Goal: Task Accomplishment & Management: Complete application form

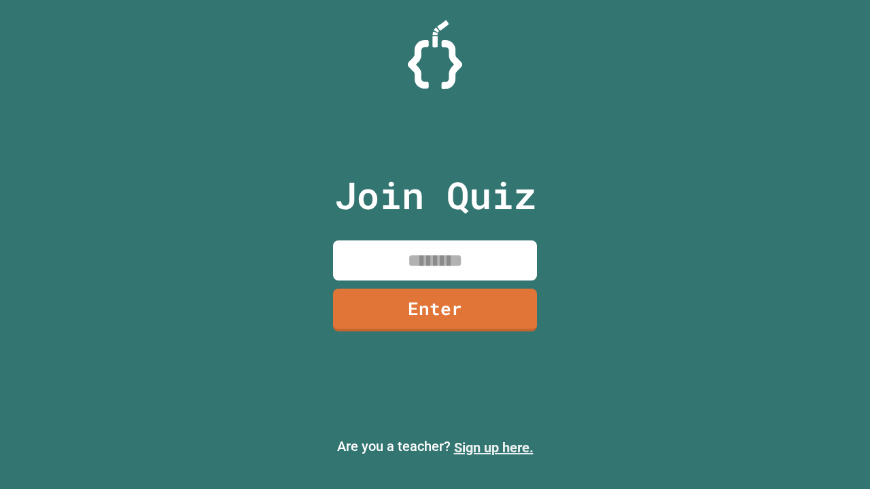
click at [493, 448] on link "Sign up here." at bounding box center [494, 448] width 80 height 16
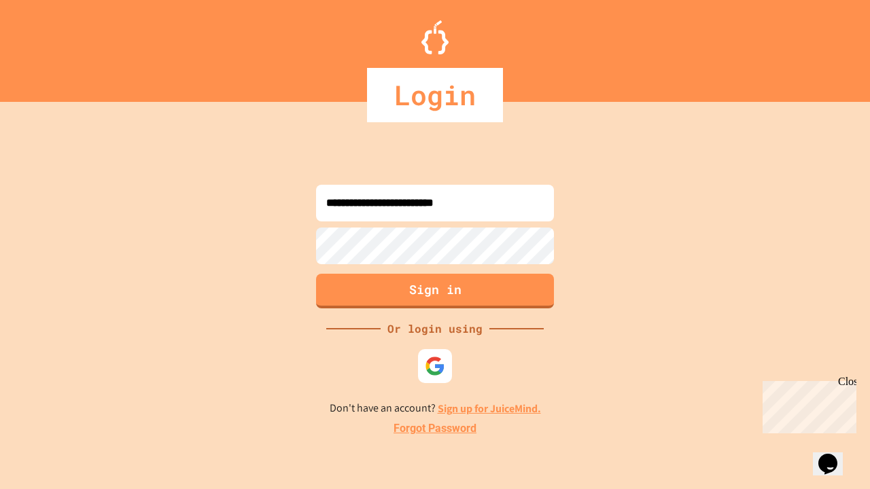
type input "**********"
